Goal: Check status: Check status

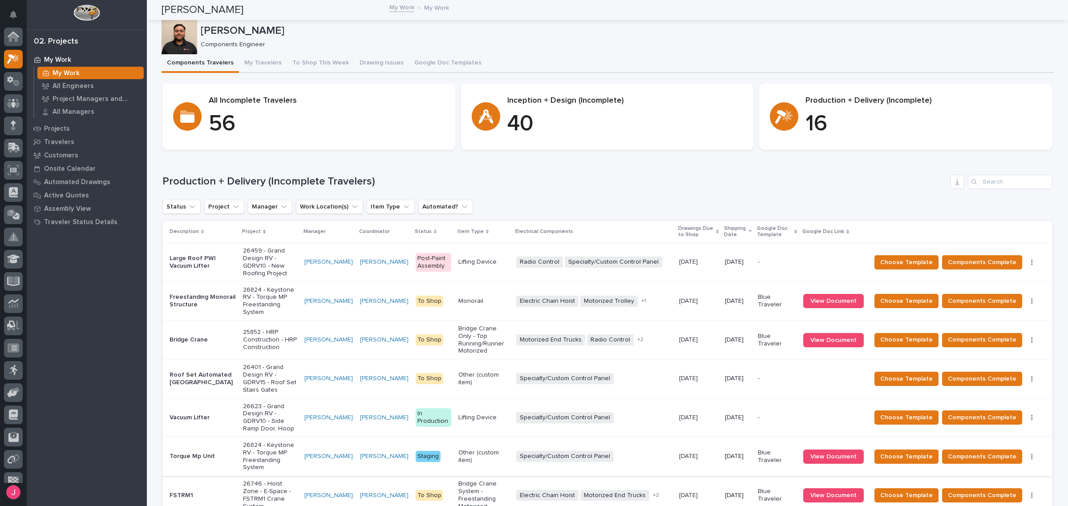
scroll to position [22, 0]
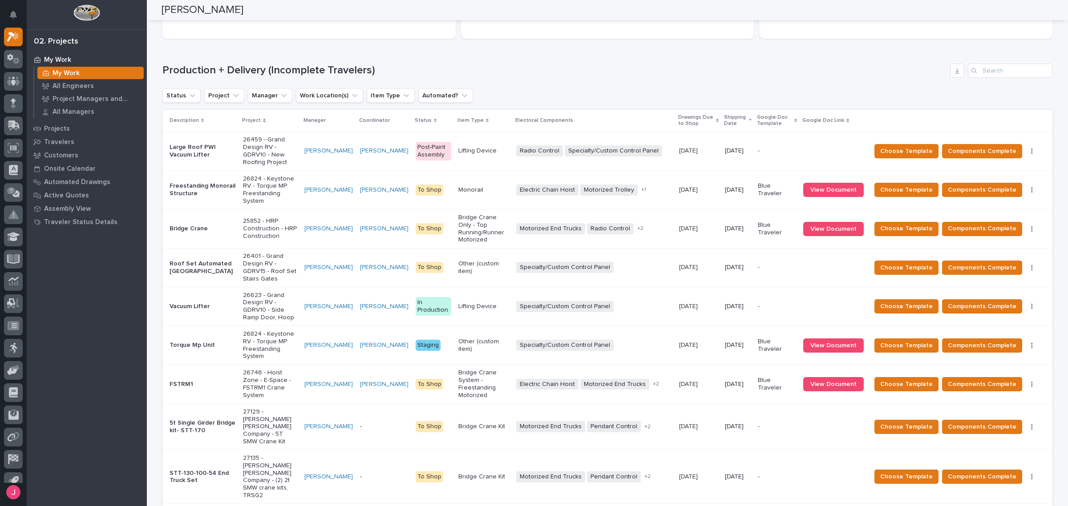
click at [261, 218] on p "25852 - HRP Construction - HRP Construction" at bounding box center [270, 229] width 54 height 22
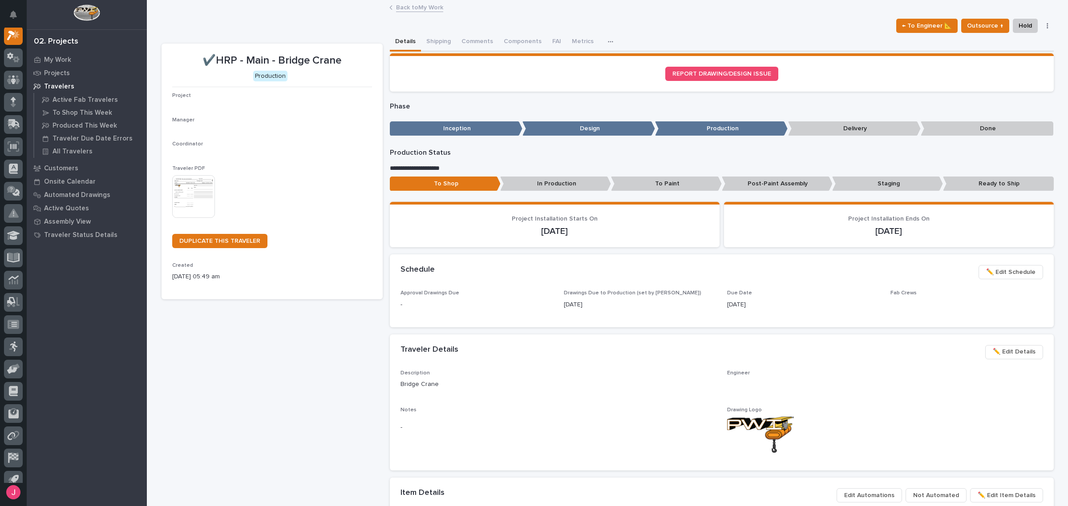
scroll to position [22, 0]
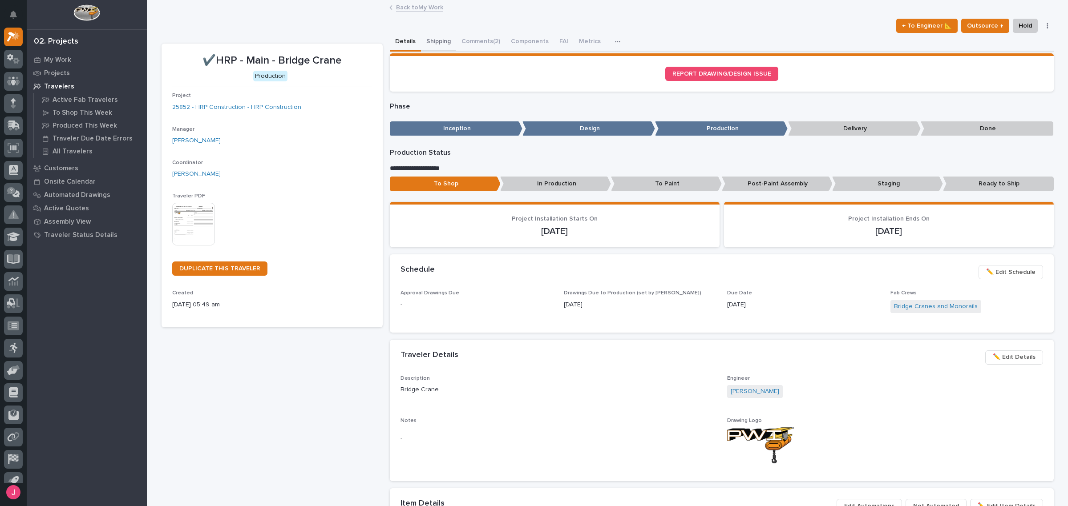
click at [440, 40] on button "Shipping" at bounding box center [438, 42] width 35 height 19
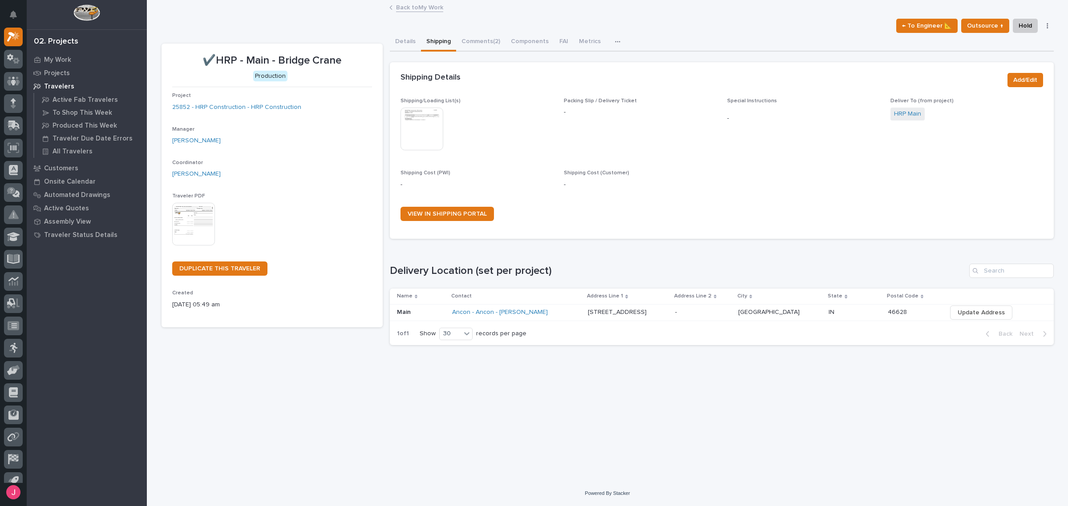
click at [403, 43] on button "Details" at bounding box center [405, 42] width 31 height 19
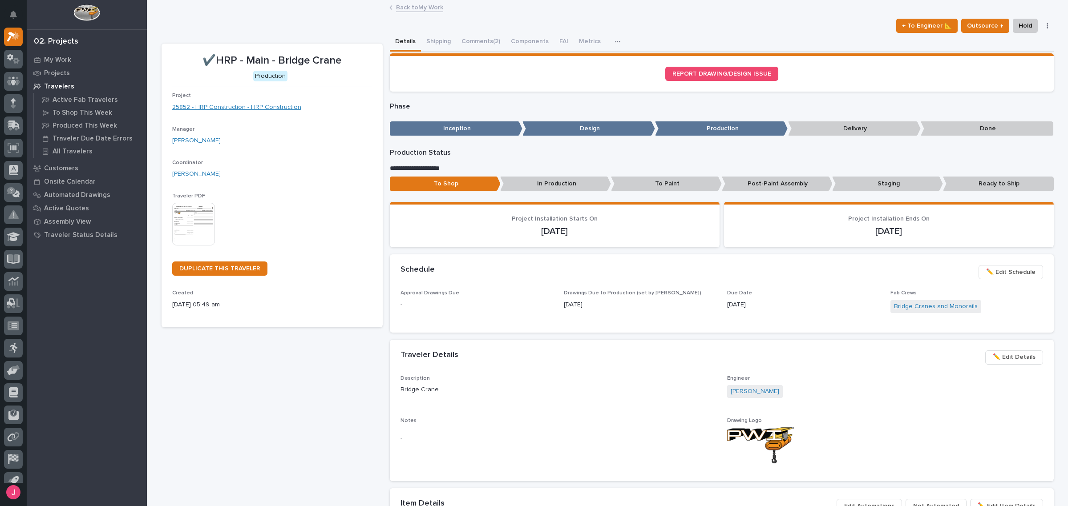
click at [219, 109] on link "25852 - HRP Construction - HRP Construction" at bounding box center [236, 107] width 129 height 9
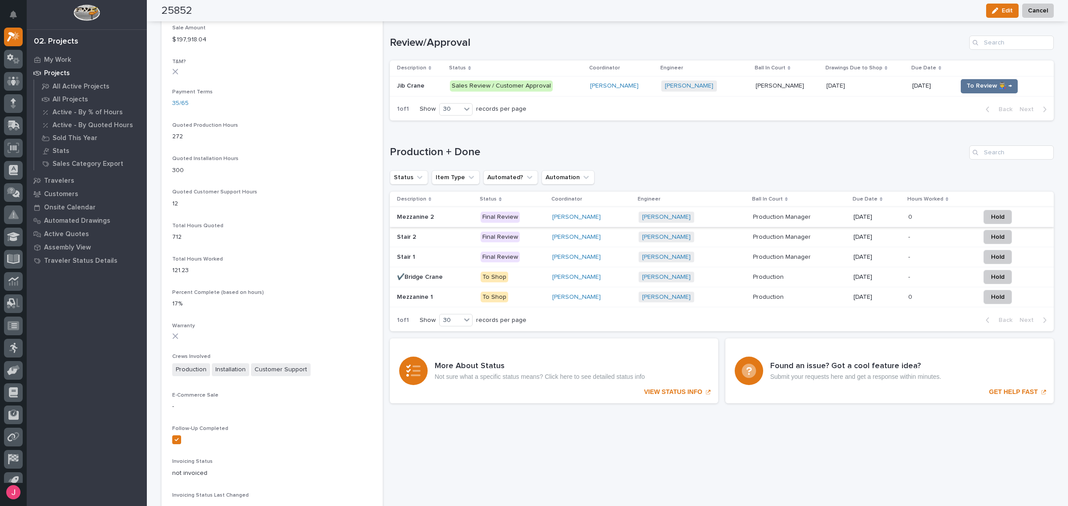
scroll to position [509, 0]
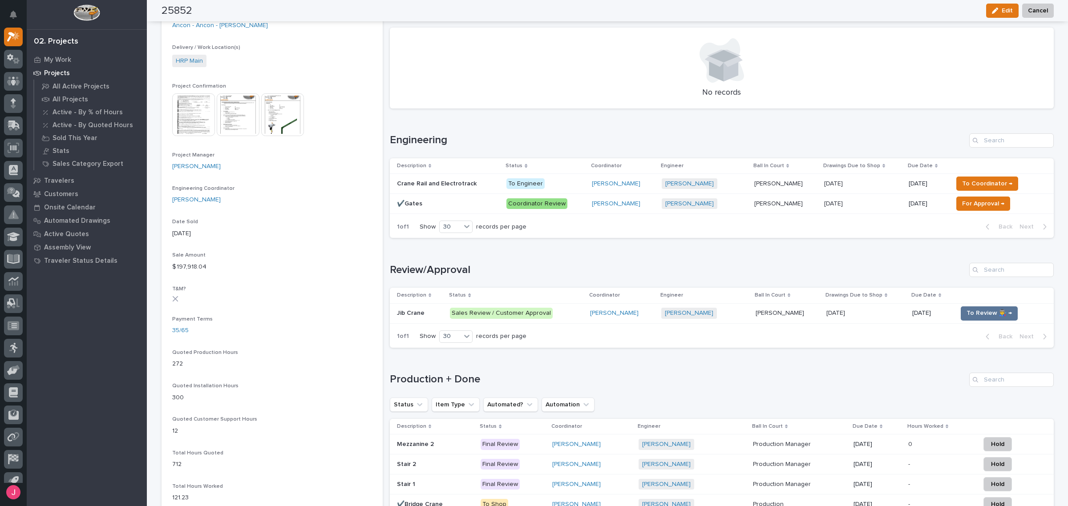
scroll to position [287, 0]
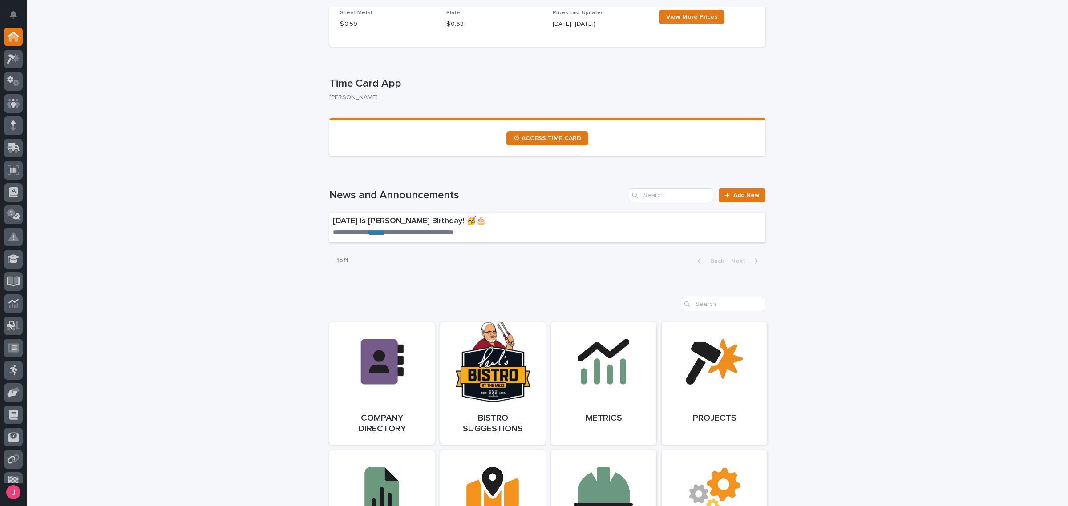
scroll to position [334, 0]
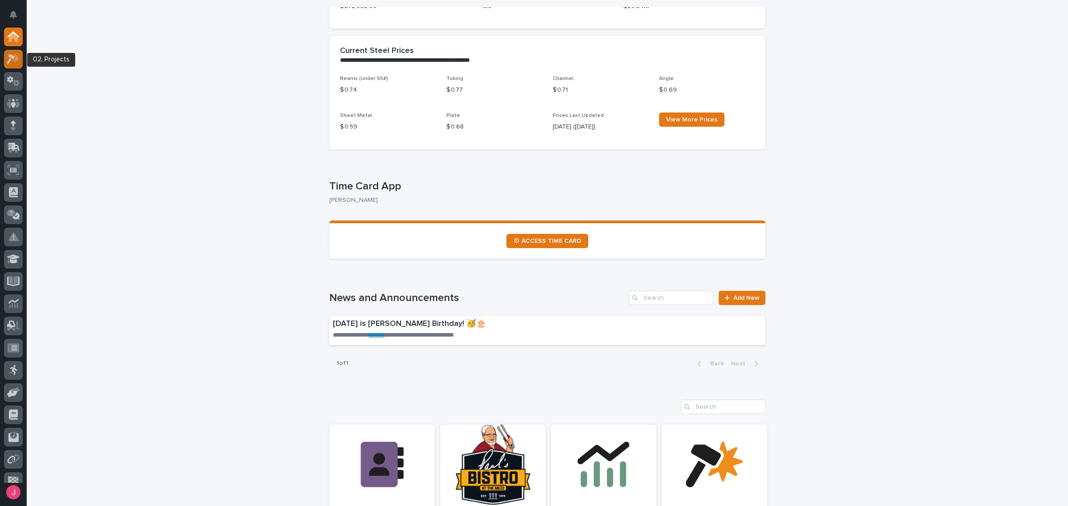
click at [14, 64] on div at bounding box center [13, 59] width 19 height 19
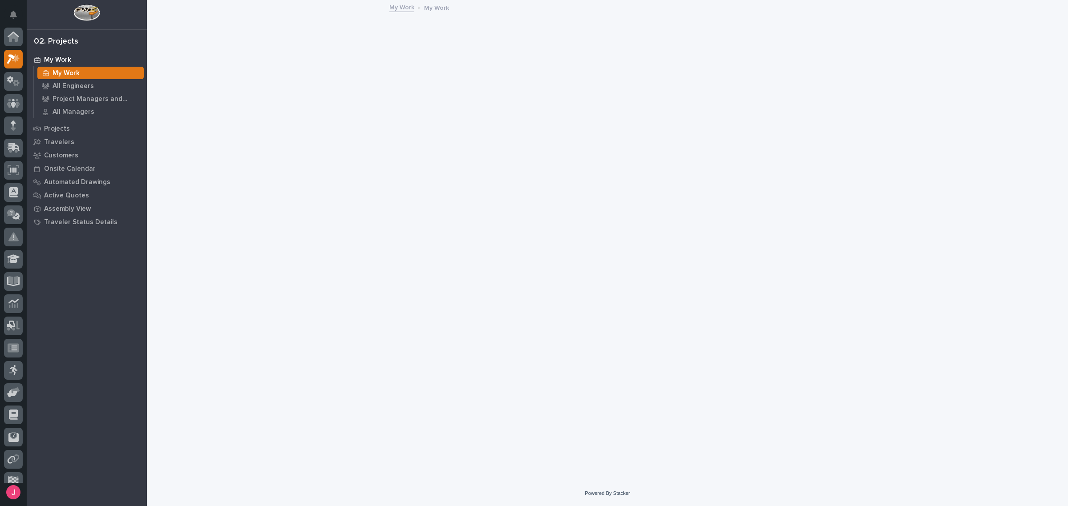
scroll to position [22, 0]
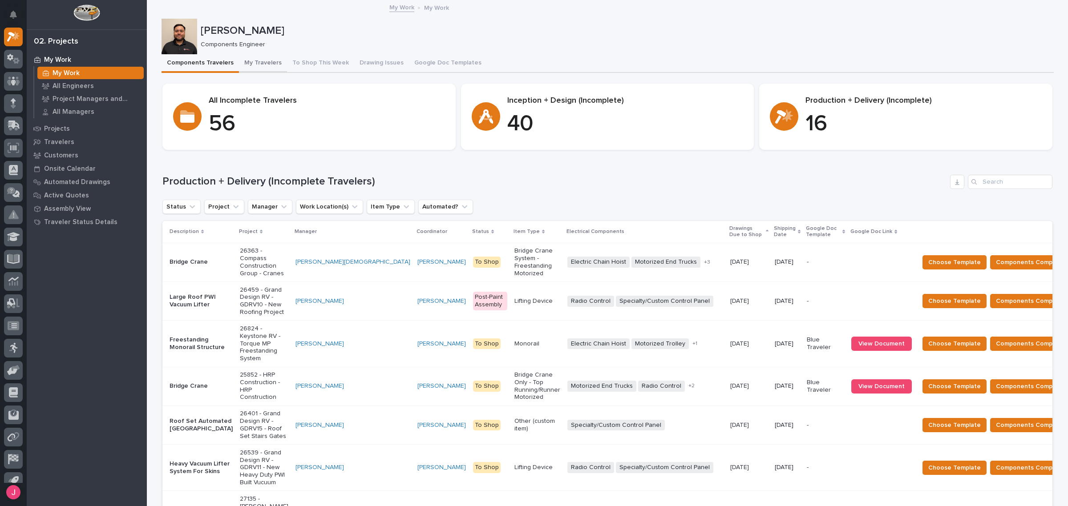
click at [245, 62] on button "My Travelers" at bounding box center [263, 63] width 48 height 19
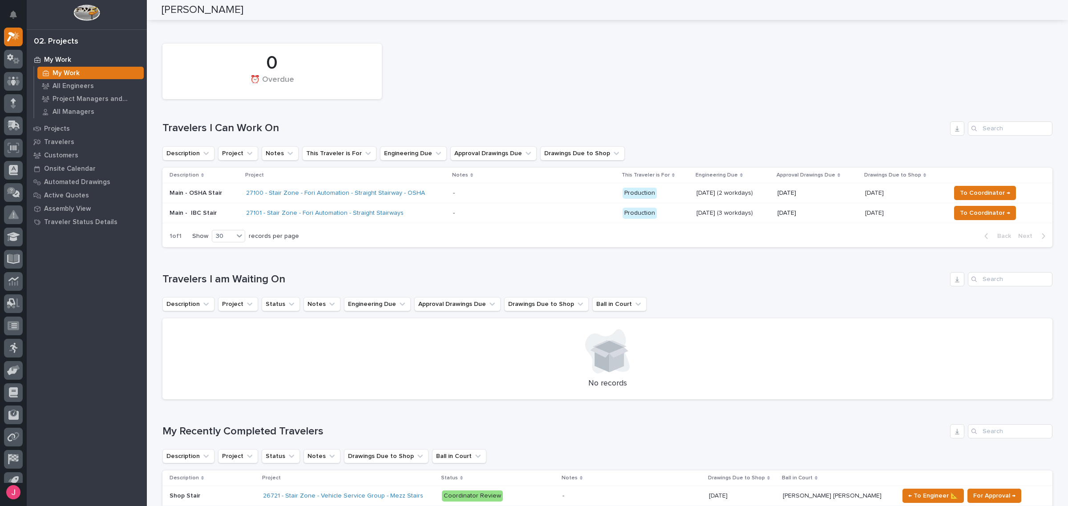
scroll to position [111, 0]
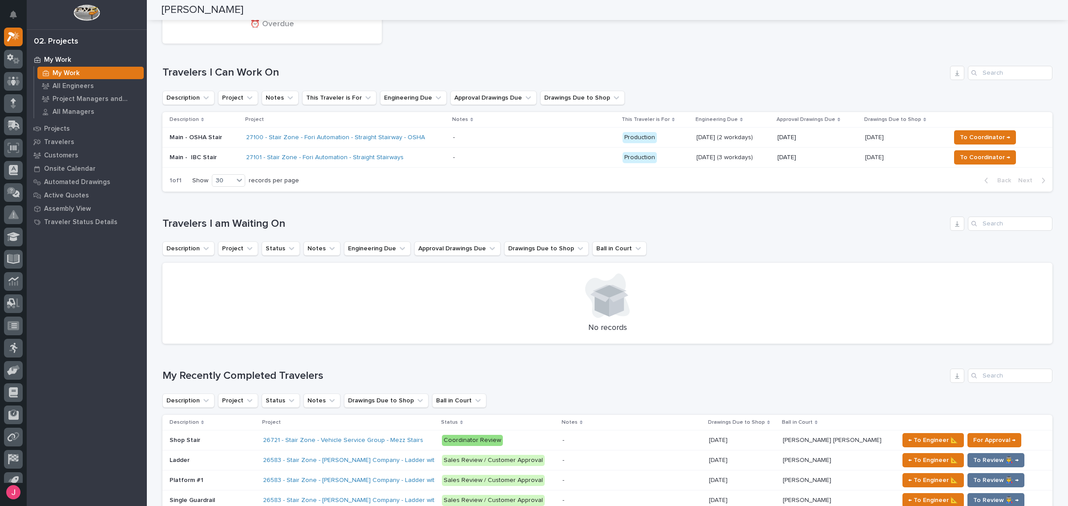
click at [686, 221] on h1 "Travelers I am Waiting On" at bounding box center [554, 224] width 784 height 13
click at [596, 43] on div "0 ⏰ Overdue" at bounding box center [607, 16] width 899 height 65
drag, startPoint x: 897, startPoint y: 71, endPoint x: 895, endPoint y: 78, distance: 7.0
click at [897, 72] on h1 "Travelers I Can Work On" at bounding box center [554, 72] width 784 height 13
click at [880, 221] on h1 "Travelers I am Waiting On" at bounding box center [554, 224] width 784 height 13
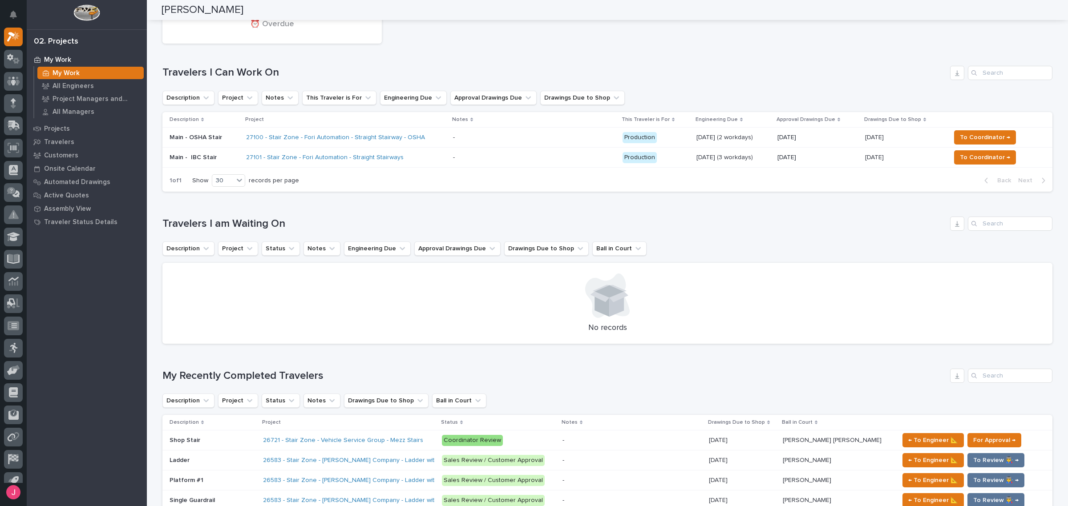
click at [746, 74] on h1 "Travelers I Can Work On" at bounding box center [554, 72] width 784 height 13
click at [739, 361] on div "Loading... Saving… My Recently Completed Travelers Description Project Status N…" at bounding box center [607, 466] width 890 height 231
click at [748, 223] on h1 "Travelers I am Waiting On" at bounding box center [554, 224] width 784 height 13
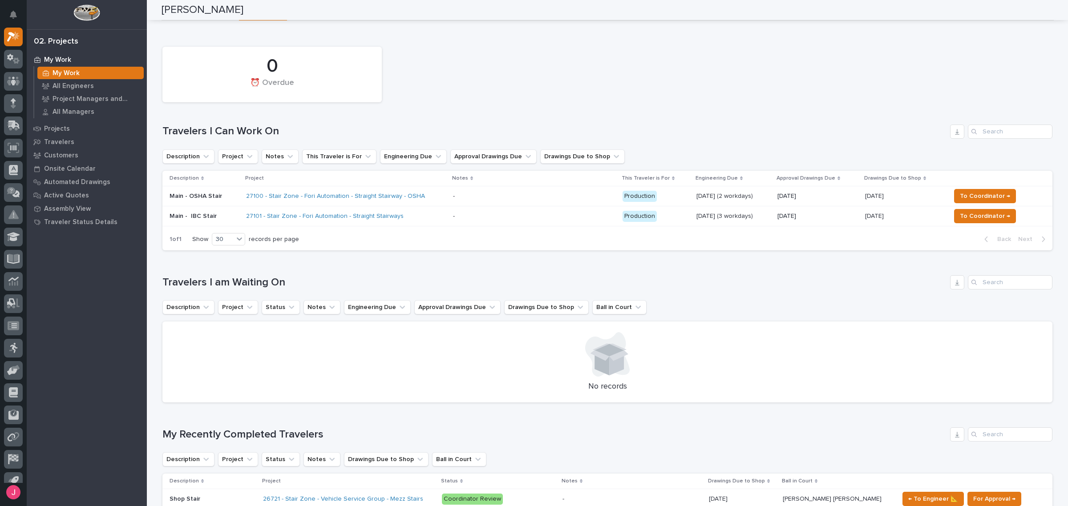
scroll to position [0, 0]
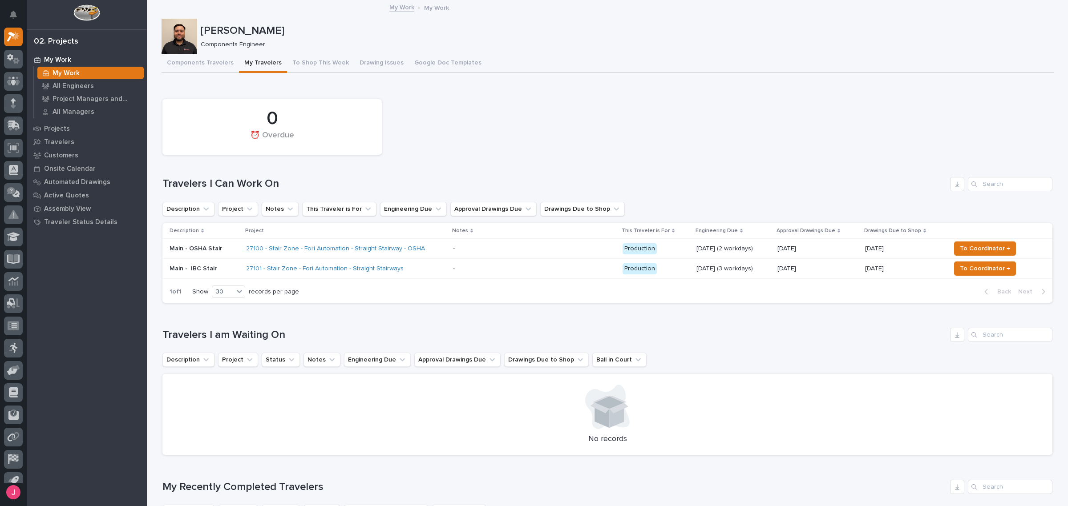
click at [588, 157] on div "0 ⏰ Overdue" at bounding box center [607, 127] width 899 height 65
click at [486, 150] on div "0 ⏰ Overdue" at bounding box center [607, 127] width 899 height 65
drag, startPoint x: 532, startPoint y: 133, endPoint x: 589, endPoint y: 1, distance: 143.4
click at [532, 130] on div "0 ⏰ Overdue" at bounding box center [607, 127] width 899 height 65
click at [875, 57] on div "Components Travelers My Travelers To Shop This Week Drawing Issues Google Doc T…" at bounding box center [607, 63] width 892 height 19
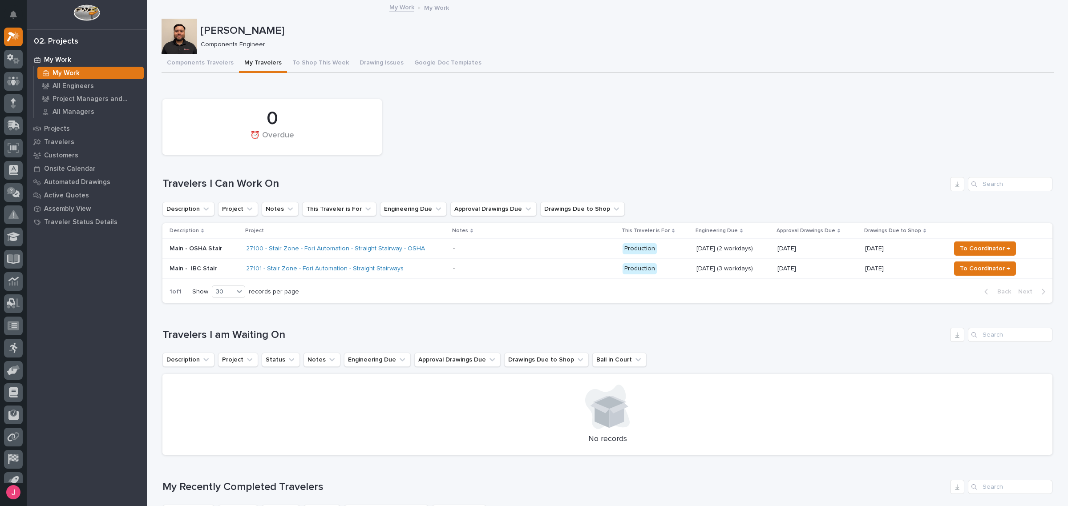
click at [770, 92] on div "Loading... Saving… 0 ⏰ Overdue Travelers I Can Work On Description Project Note…" at bounding box center [607, 197] width 890 height 227
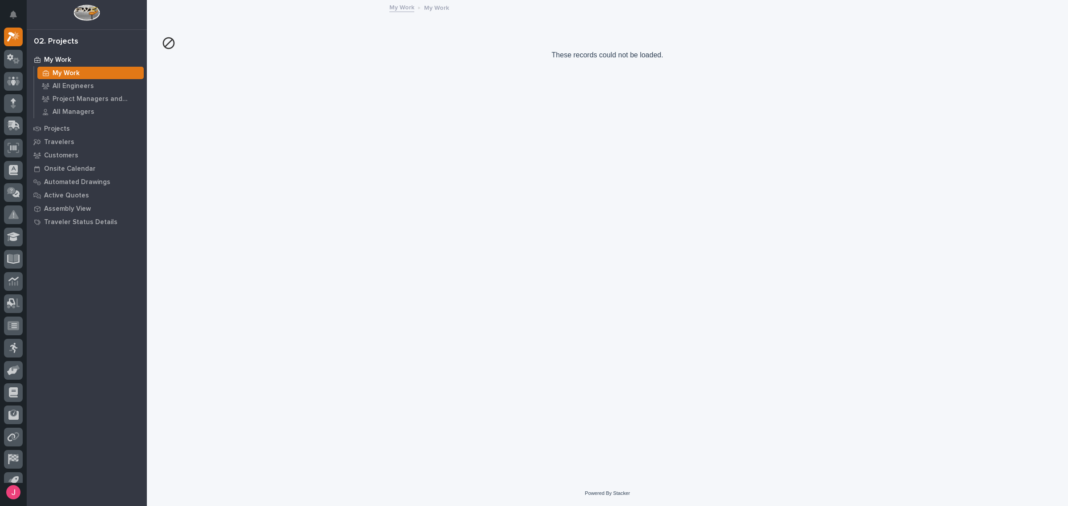
click at [700, 45] on p "These records could not be loaded." at bounding box center [607, 48] width 892 height 30
click at [543, 85] on div "Loading... Saving… Loading... Saving… These records could not be loaded." at bounding box center [607, 230] width 901 height 458
click at [673, 58] on p "These records could not be loaded." at bounding box center [607, 48] width 892 height 30
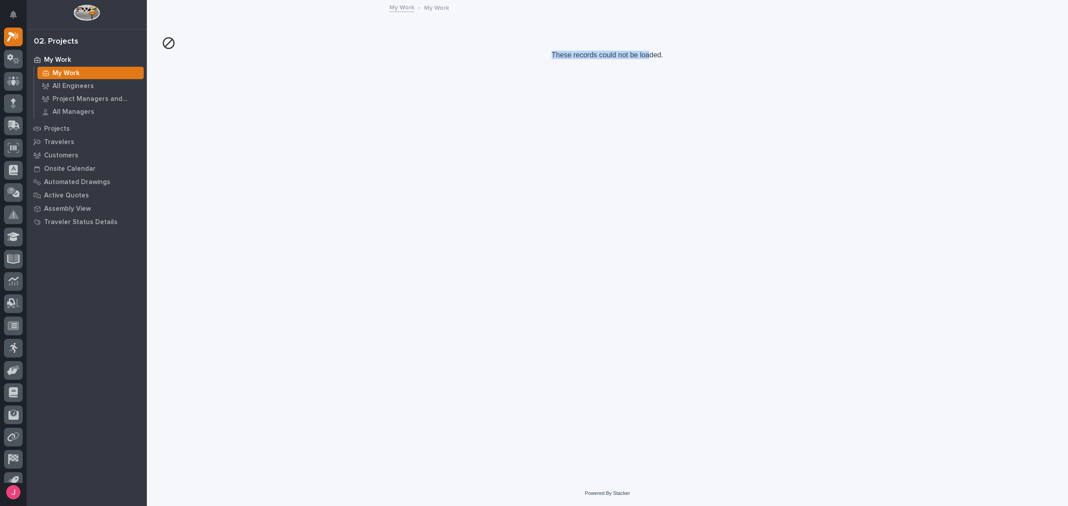
drag, startPoint x: 649, startPoint y: 56, endPoint x: 552, endPoint y: 54, distance: 96.6
click at [552, 54] on p "These records could not be loaded." at bounding box center [607, 48] width 892 height 30
click at [190, 21] on div at bounding box center [607, 15] width 892 height 28
click at [460, 56] on p "These records could not be loaded." at bounding box center [607, 48] width 892 height 30
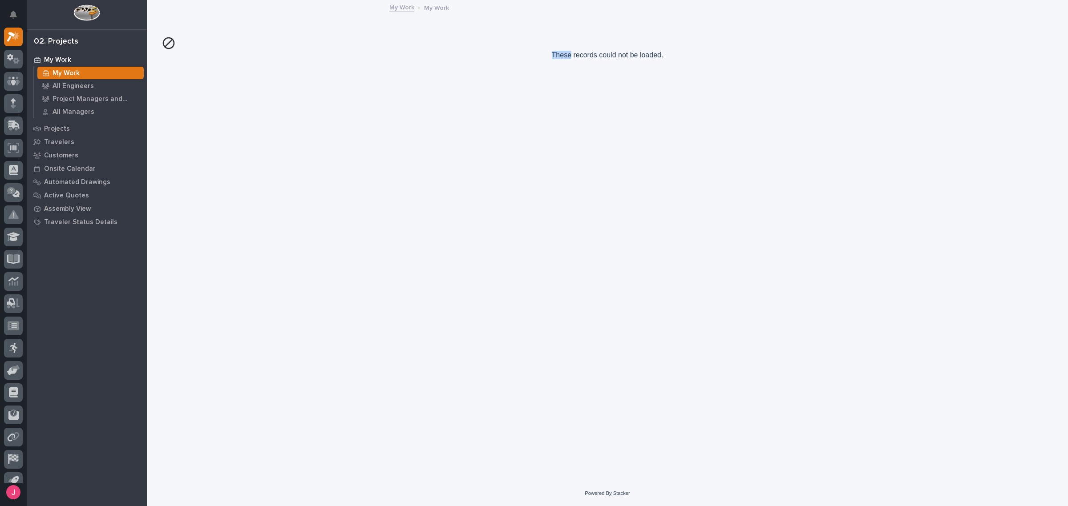
drag, startPoint x: 460, startPoint y: 56, endPoint x: 554, endPoint y: 46, distance: 95.4
click at [478, 50] on p "These records could not be loaded." at bounding box center [607, 48] width 892 height 30
click at [633, 61] on p "These records could not be loaded." at bounding box center [607, 48] width 892 height 30
click at [630, 62] on p "These records could not be loaded." at bounding box center [607, 48] width 892 height 30
click at [551, 53] on p "These records could not be loaded." at bounding box center [607, 48] width 892 height 30
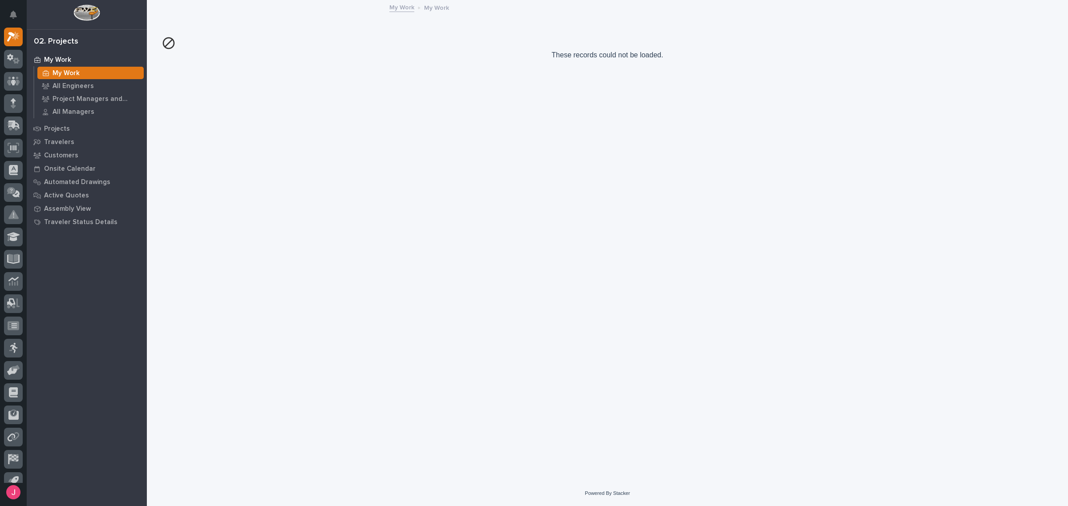
click at [559, 56] on p "These records could not be loaded." at bounding box center [607, 48] width 892 height 30
click at [528, 61] on p "These records could not be loaded." at bounding box center [607, 48] width 892 height 30
click at [521, 61] on p "These records could not be loaded." at bounding box center [607, 48] width 892 height 30
click at [520, 61] on p "These records could not be loaded." at bounding box center [607, 48] width 892 height 30
click at [104, 69] on div "My Work" at bounding box center [90, 73] width 106 height 12
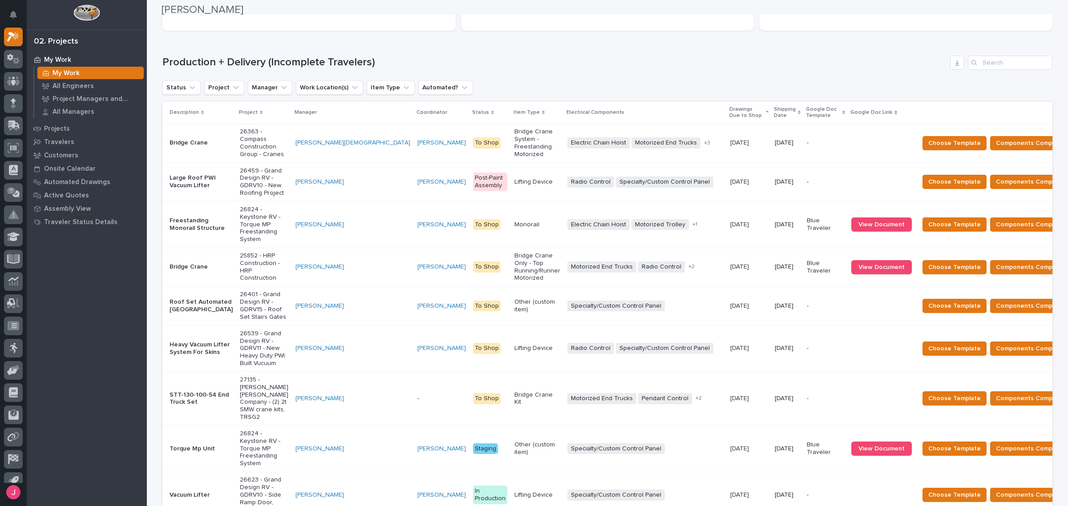
scroll to position [167, 0]
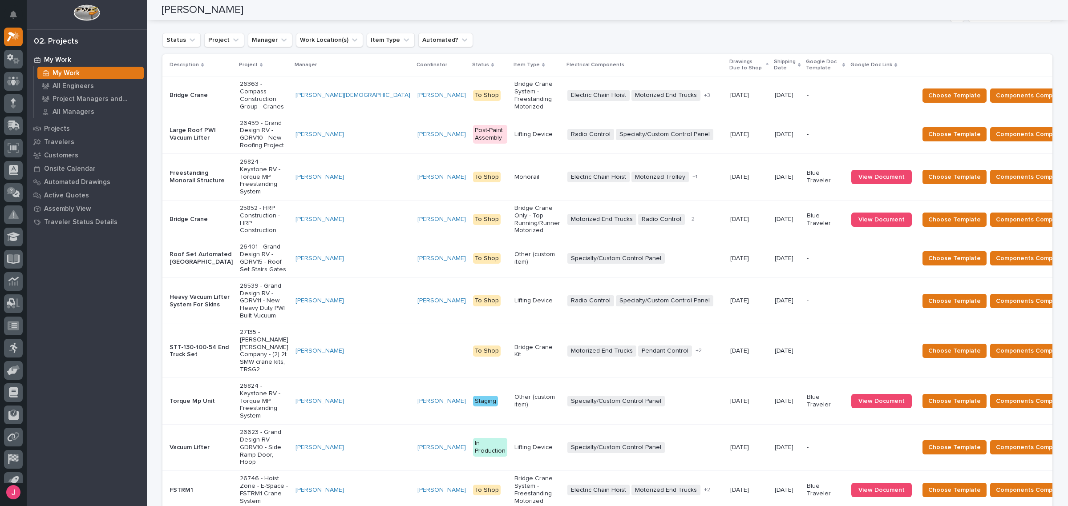
click at [774, 65] on p "Shipping Date" at bounding box center [785, 65] width 22 height 16
